Goal: Information Seeking & Learning: Learn about a topic

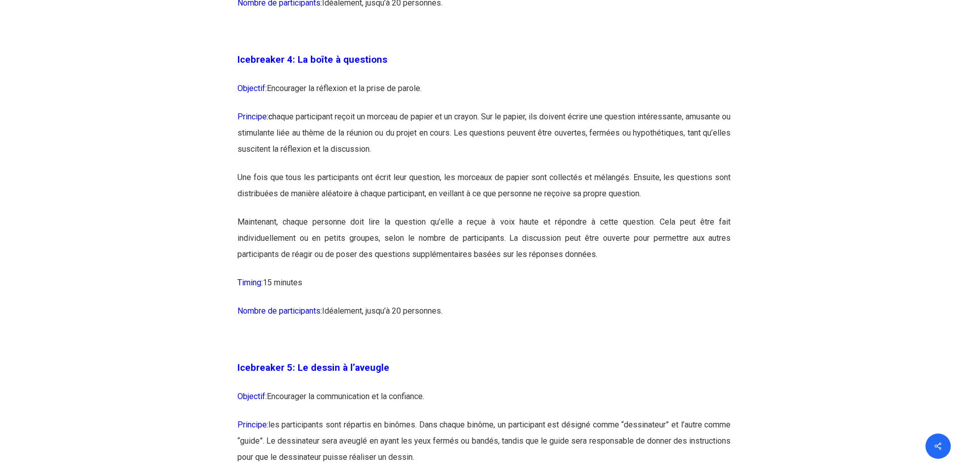
scroll to position [1563, 0]
drag, startPoint x: 328, startPoint y: 131, endPoint x: 487, endPoint y: 131, distance: 158.5
click at [487, 131] on p "Principe: c haque participant reçoit un morceau de papier et un crayon. Sur le …" at bounding box center [484, 139] width 494 height 61
click at [500, 147] on p "Principe: c haque participant reçoit un morceau de papier et un crayon. Sur le …" at bounding box center [484, 139] width 494 height 61
click at [547, 147] on p "Principe: c haque participant reçoit un morceau de papier et un crayon. Sur le …" at bounding box center [484, 139] width 494 height 61
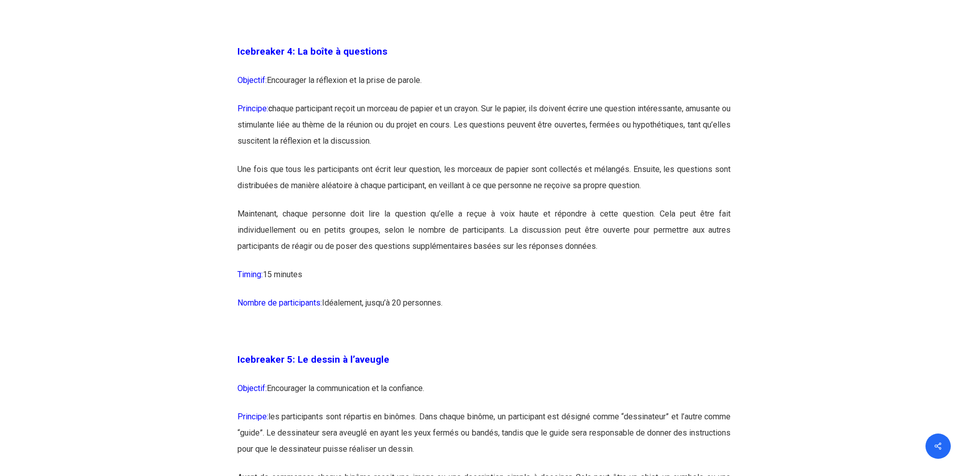
scroll to position [1579, 0]
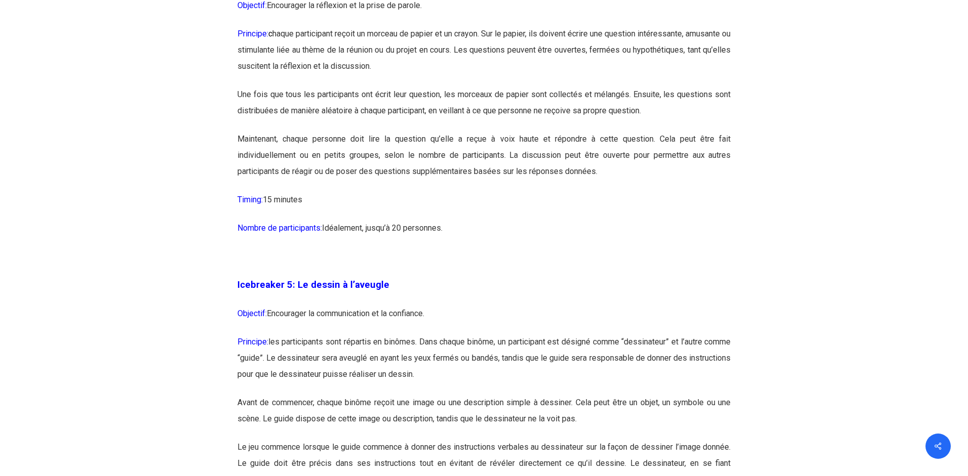
scroll to position [1649, 0]
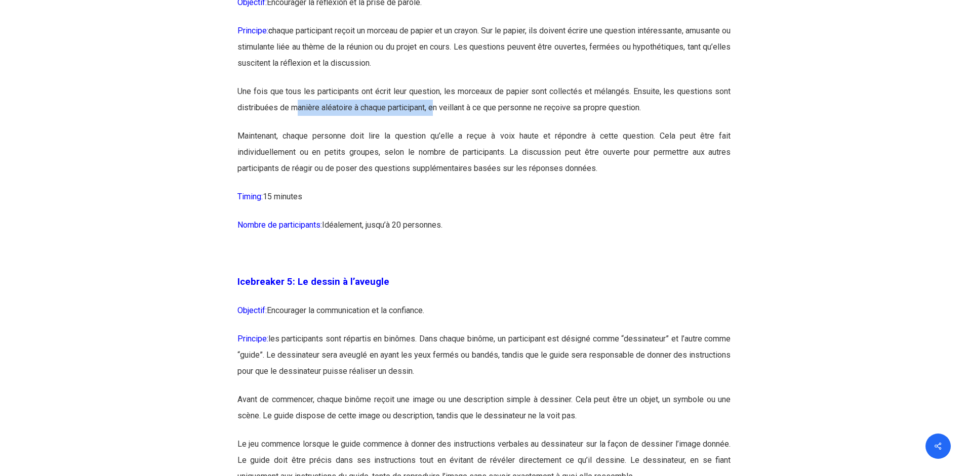
drag, startPoint x: 295, startPoint y: 108, endPoint x: 436, endPoint y: 107, distance: 141.3
click at [436, 107] on p "Une fois que tous les participants ont écrit leur question, les morceaux de pap…" at bounding box center [484, 106] width 494 height 45
click at [442, 125] on p "Une fois que tous les participants ont écrit leur question, les morceaux de pap…" at bounding box center [484, 106] width 494 height 45
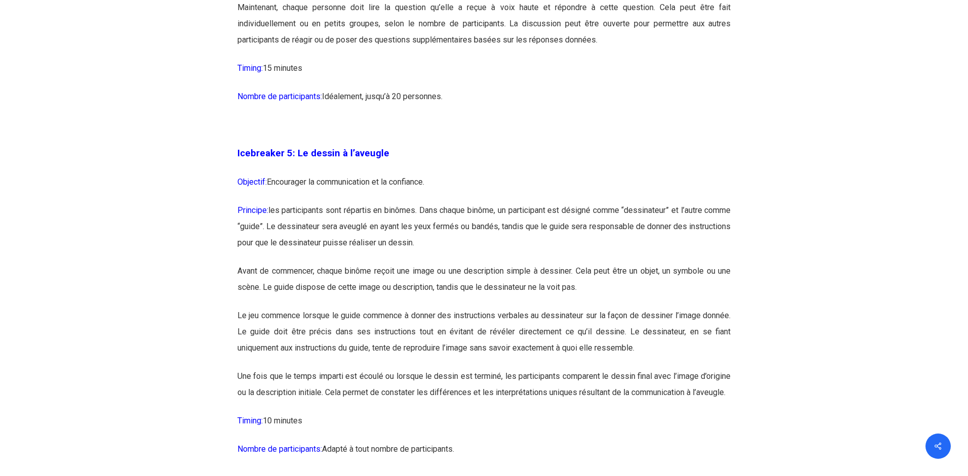
scroll to position [1780, 0]
click at [499, 238] on p "Principe: les participants sont répartis en binômes. Dans chaque binôme, un par…" at bounding box center [484, 230] width 494 height 61
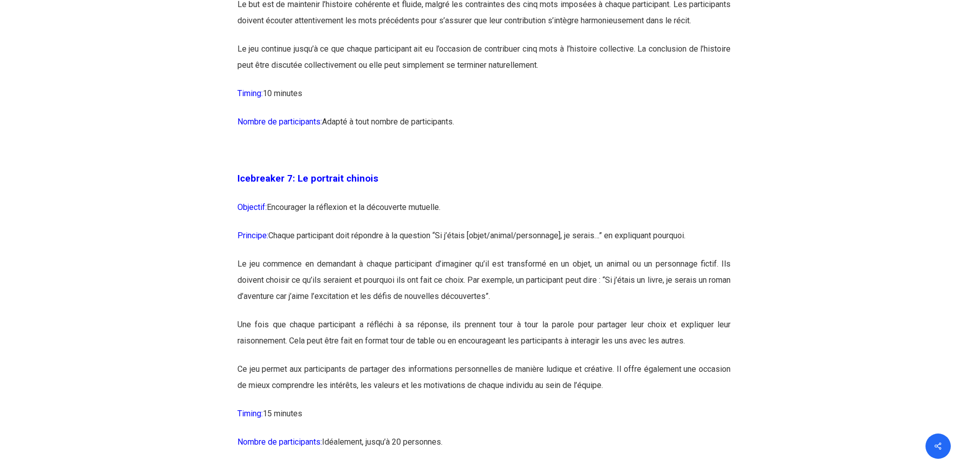
scroll to position [2473, 0]
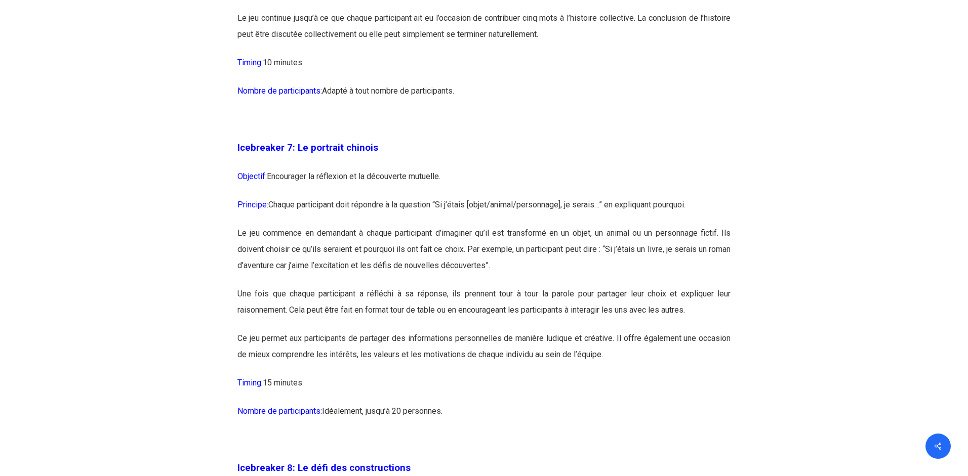
click at [496, 169] on p "Icebreaker 7: Le portrait chinois" at bounding box center [484, 154] width 494 height 29
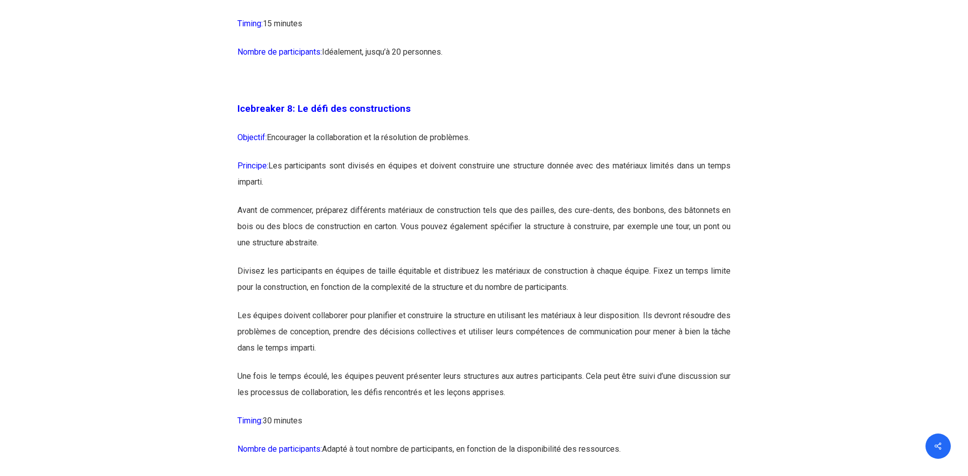
scroll to position [2837, 0]
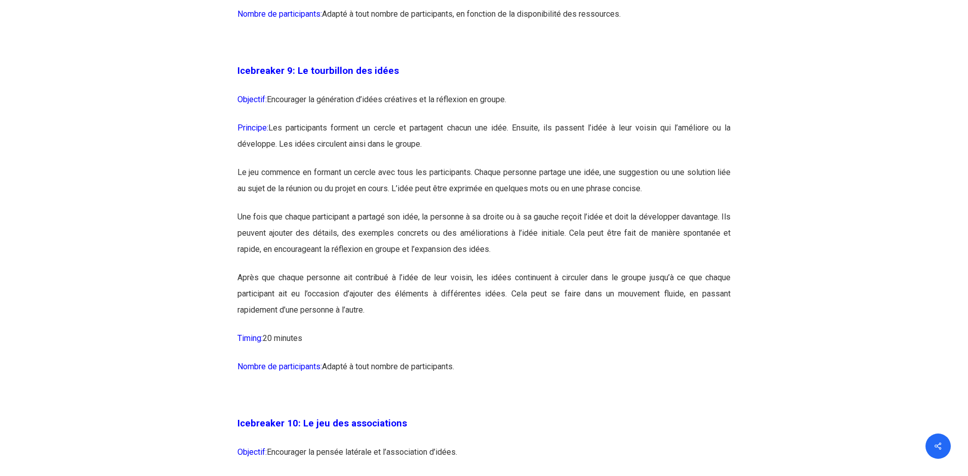
scroll to position [3271, 0]
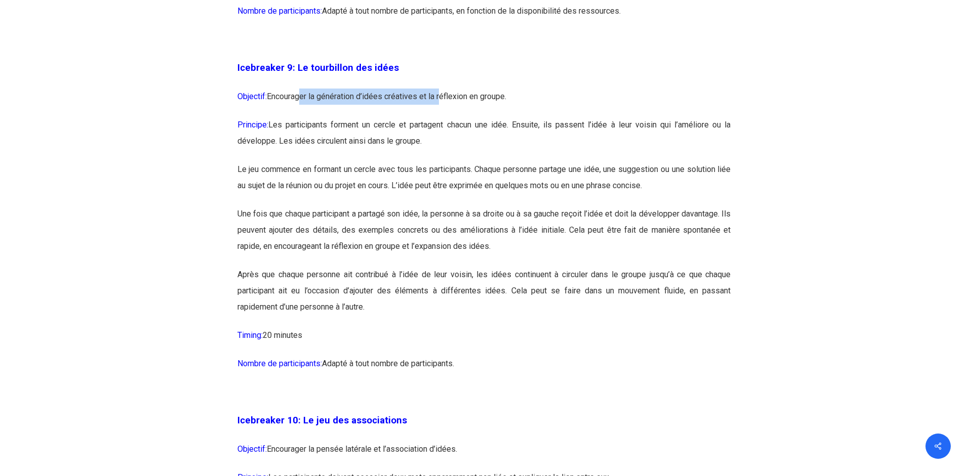
drag, startPoint x: 300, startPoint y: 127, endPoint x: 439, endPoint y: 126, distance: 139.7
click at [440, 117] on p "Objectif: Encourager la génération d’idées créatives et la réflexion en groupe." at bounding box center [484, 103] width 494 height 28
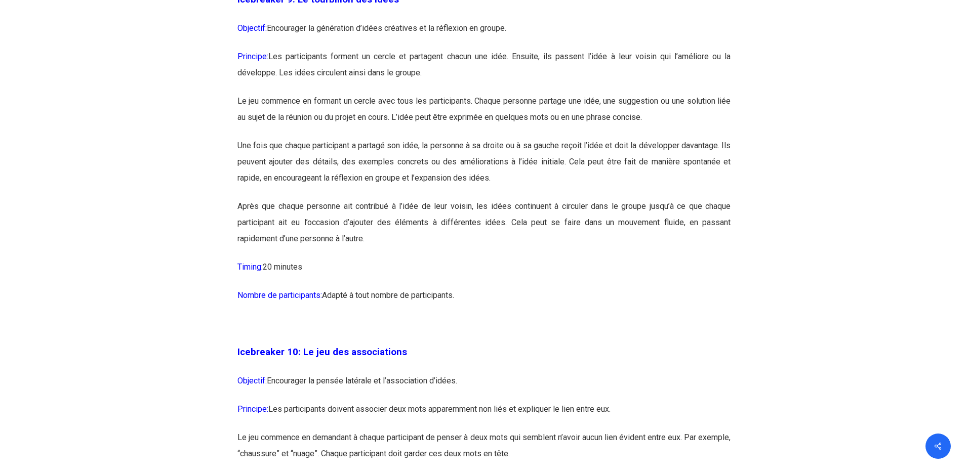
scroll to position [3342, 0]
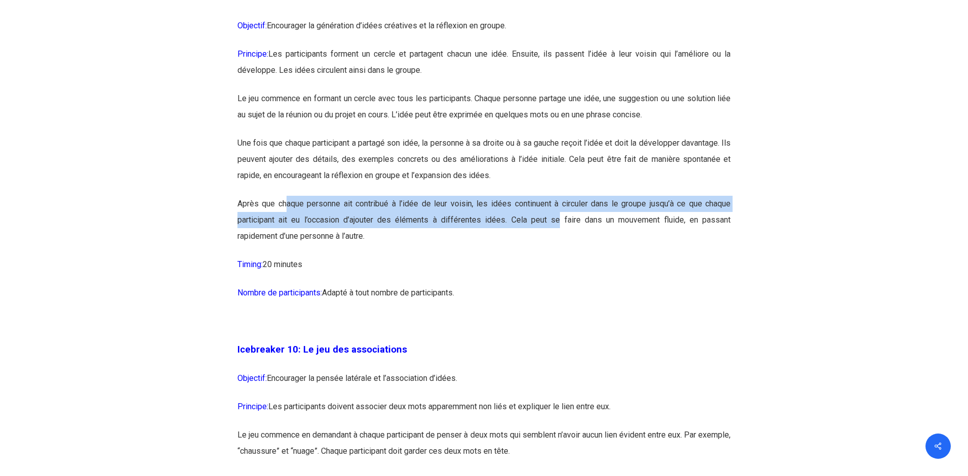
drag, startPoint x: 286, startPoint y: 235, endPoint x: 560, endPoint y: 245, distance: 274.1
click at [560, 245] on p "Après que chaque personne ait contribué à l’idée de leur voisin, les idées cont…" at bounding box center [484, 226] width 494 height 61
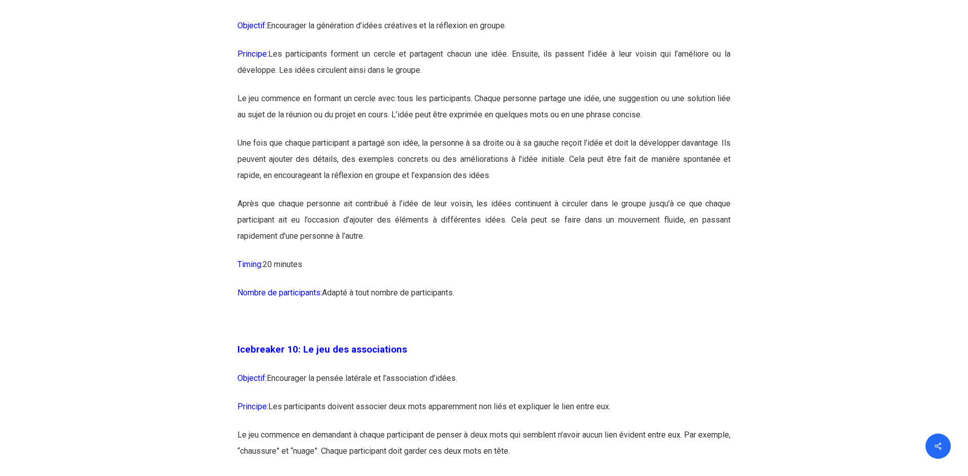
click at [564, 257] on p "Après que chaque personne ait contribué à l’idée de leur voisin, les idées cont…" at bounding box center [484, 226] width 494 height 61
click at [312, 252] on p "Après que chaque personne ait contribué à l’idée de leur voisin, les idées cont…" at bounding box center [484, 226] width 494 height 61
click at [271, 173] on p "Une fois que chaque participant a partagé son idée, la personne à sa droite ou …" at bounding box center [484, 165] width 494 height 61
